Goal: Task Accomplishment & Management: Complete application form

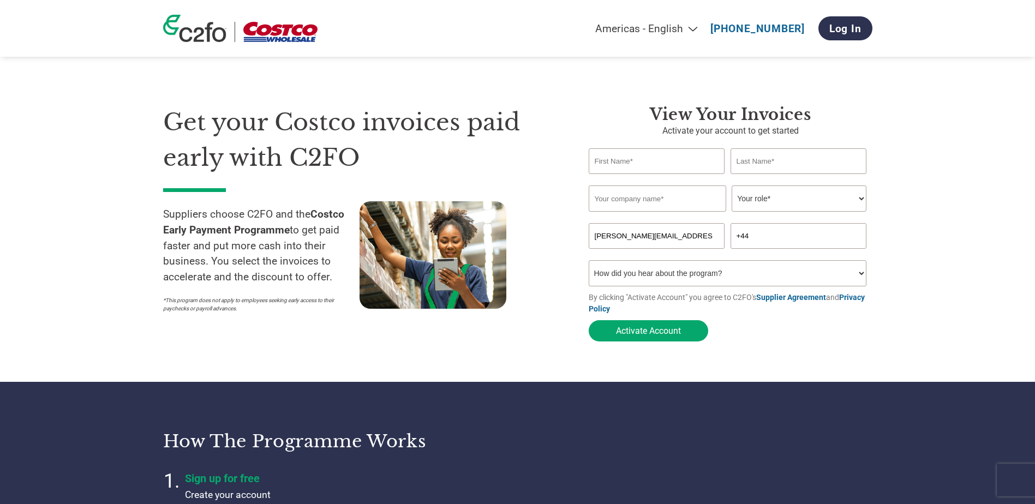
select select "en-[GEOGRAPHIC_DATA]"
click at [667, 160] on input "text" at bounding box center [657, 161] width 136 height 26
type input "[PERSON_NAME]"
type input "Bakers Supplies"
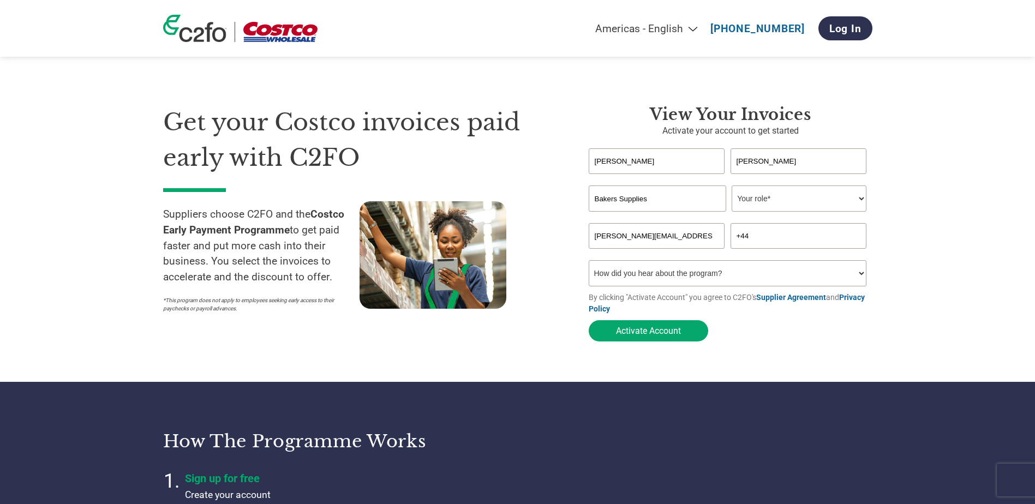
click at [858, 200] on select "Your role* CFO Controller Credit Manager Finance Director Treasurer CEO Preside…" at bounding box center [799, 198] width 135 height 26
select select "CREDIT_MANAGER"
click at [732, 187] on select "Your role* CFO Controller Credit Manager Finance Director Treasurer CEO Preside…" at bounding box center [799, 198] width 135 height 26
click at [773, 239] on input "+44" at bounding box center [799, 236] width 136 height 26
type input "[PHONE_NUMBER]"
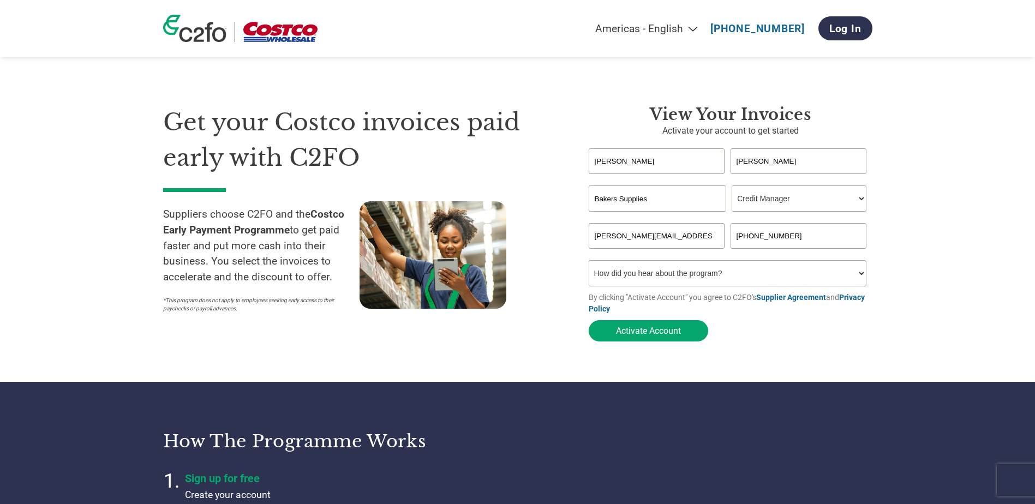
click at [861, 277] on select "How did you hear about the program? Received a letter Email Social Media Online…" at bounding box center [728, 273] width 278 height 26
select select "Email"
click at [589, 264] on select "How did you hear about the program? Received a letter Email Social Media Online…" at bounding box center [728, 273] width 278 height 26
click at [644, 334] on button "Activate Account" at bounding box center [648, 330] width 119 height 21
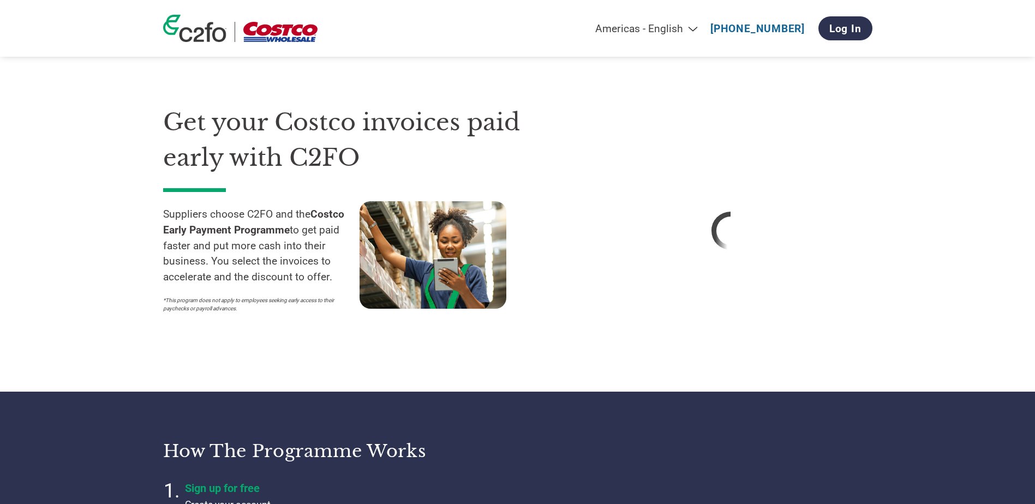
select select "en-[GEOGRAPHIC_DATA]"
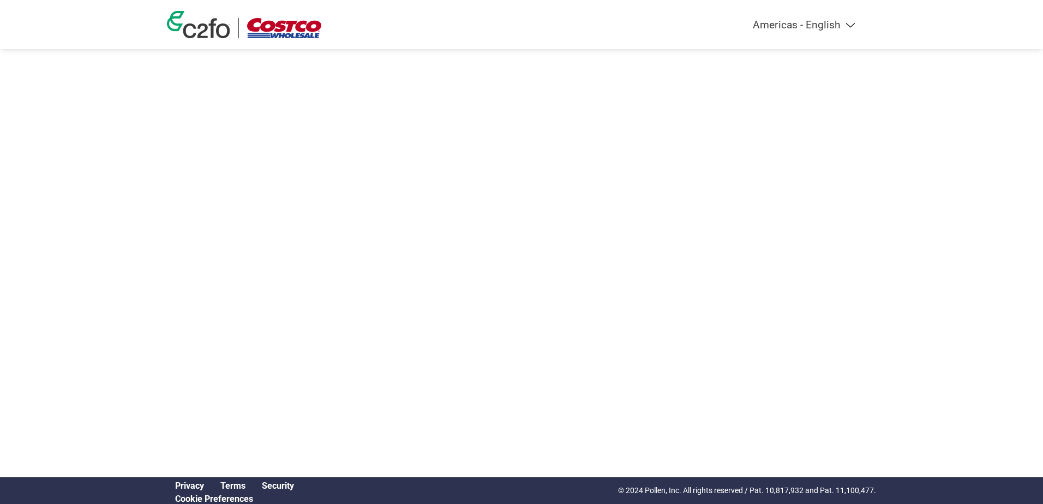
select select "en-[GEOGRAPHIC_DATA]"
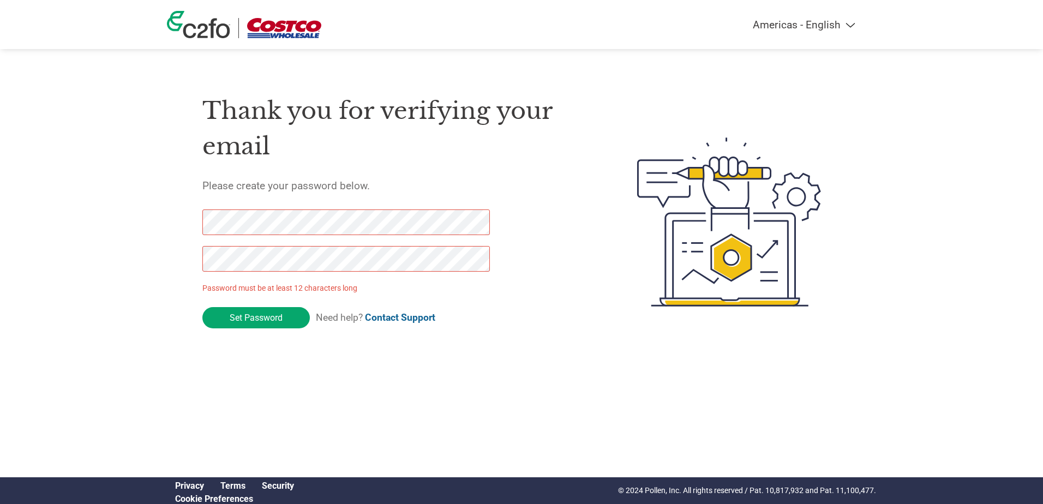
drag, startPoint x: 276, startPoint y: 320, endPoint x: 165, endPoint y: 213, distance: 153.6
click at [165, 213] on div "Americas - English Américas - Español Américas - Português Amériques - Français…" at bounding box center [521, 178] width 1043 height 357
click at [154, 256] on div "Americas - English Américas - Español Américas - Português Amériques - Français…" at bounding box center [521, 178] width 1043 height 357
click input "Set Password" at bounding box center [255, 317] width 107 height 21
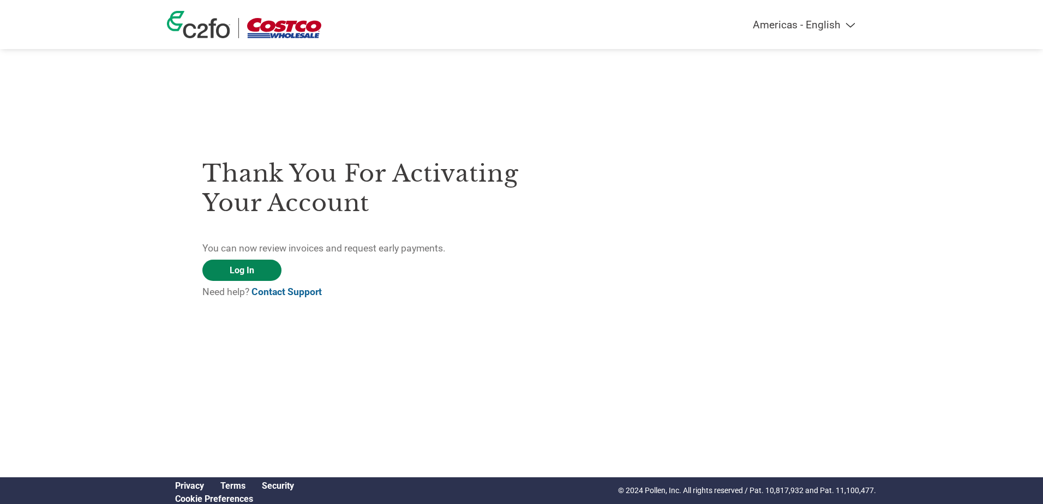
click at [238, 270] on link "Log In" at bounding box center [241, 270] width 79 height 21
